Goal: Task Accomplishment & Management: Use online tool/utility

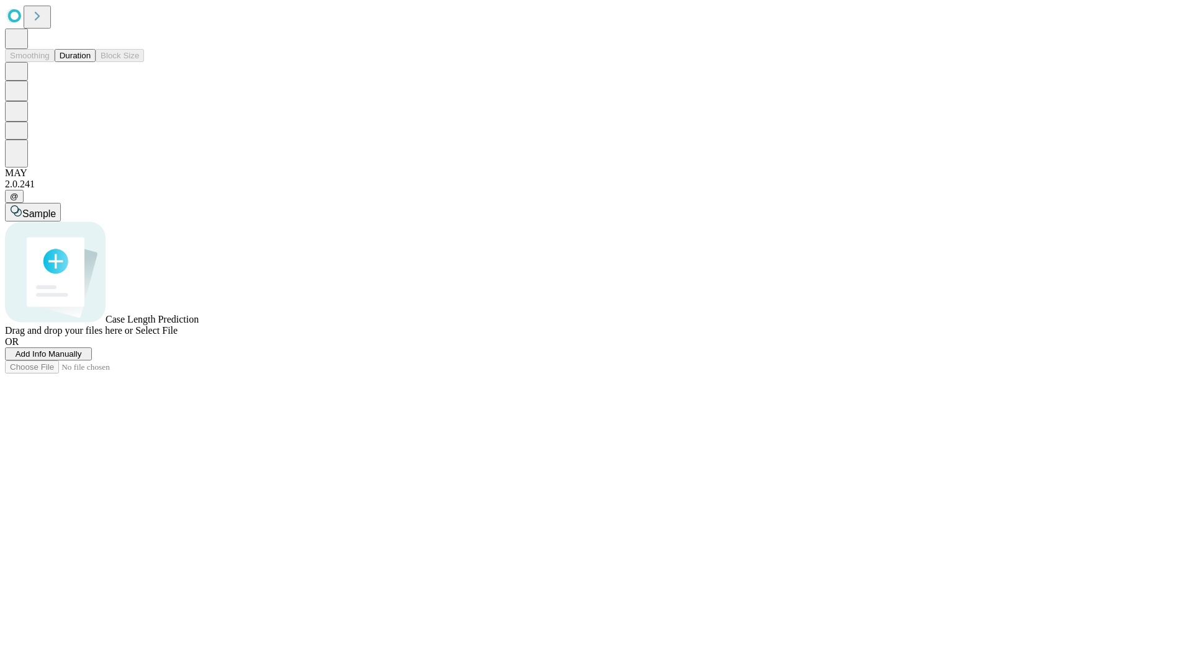
click at [91, 62] on button "Duration" at bounding box center [75, 55] width 41 height 13
click at [82, 359] on span "Add Info Manually" at bounding box center [49, 353] width 66 height 9
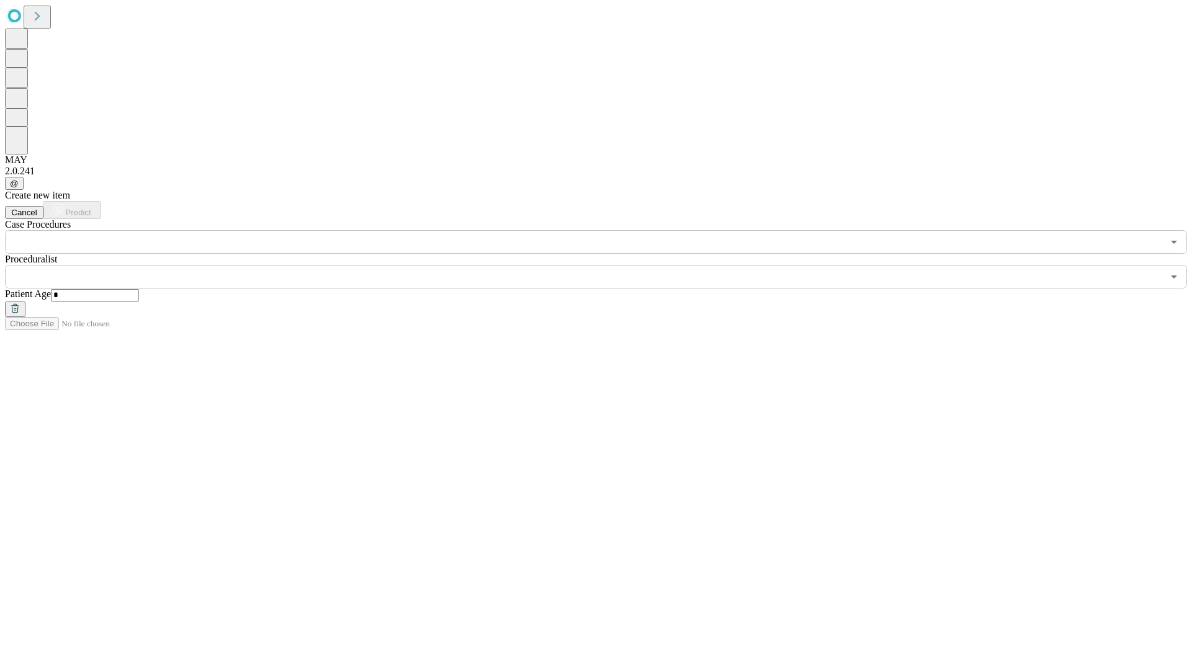
type input "*"
click at [604, 265] on input "text" at bounding box center [583, 277] width 1157 height 24
